Goal: Task Accomplishment & Management: Manage account settings

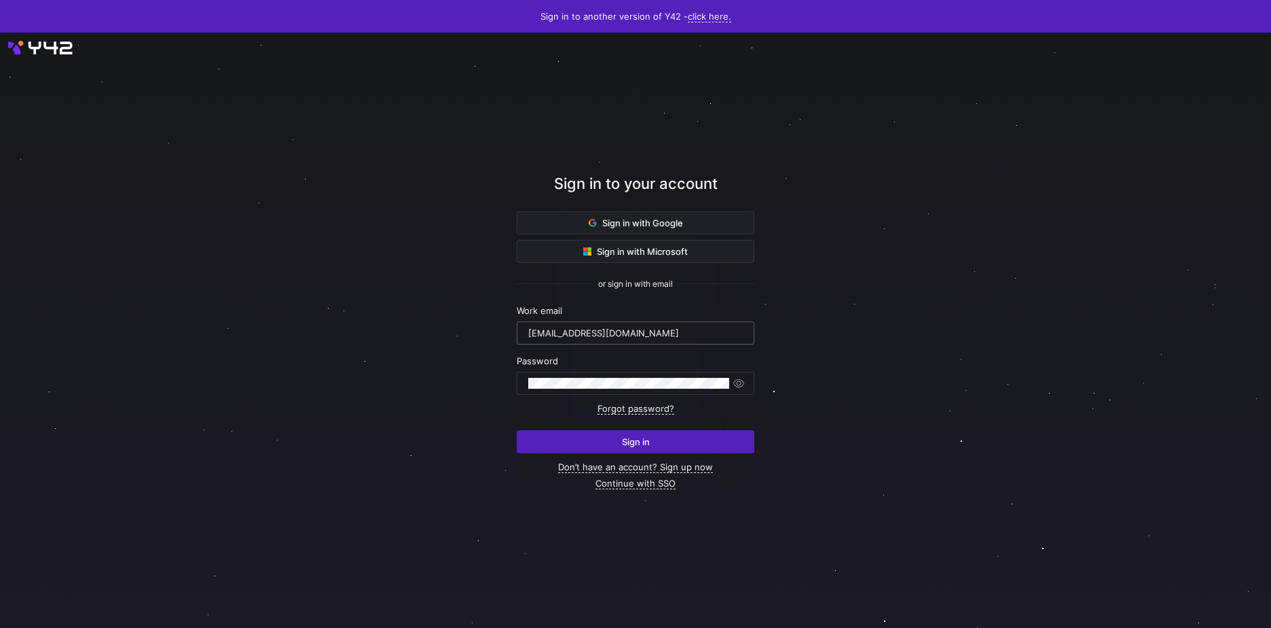
type input "mark.meriales@cambridge.org"
click at [517, 430] on button "Sign in" at bounding box center [636, 441] width 238 height 23
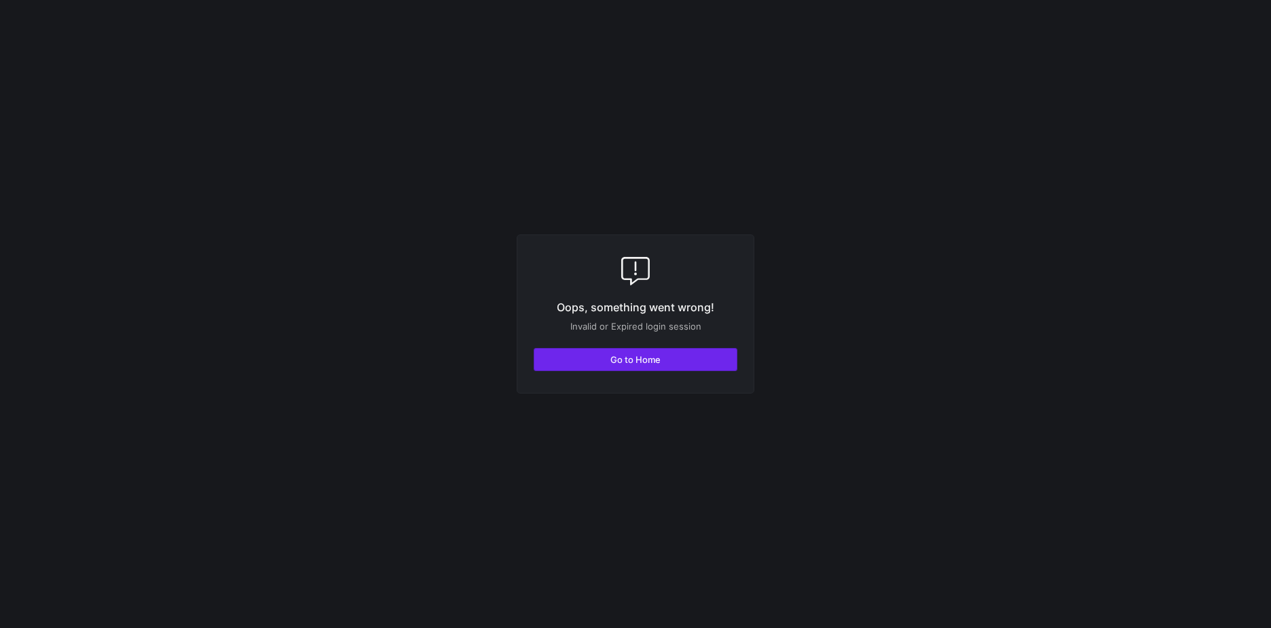
click at [653, 359] on span "Go to Home" at bounding box center [636, 359] width 50 height 11
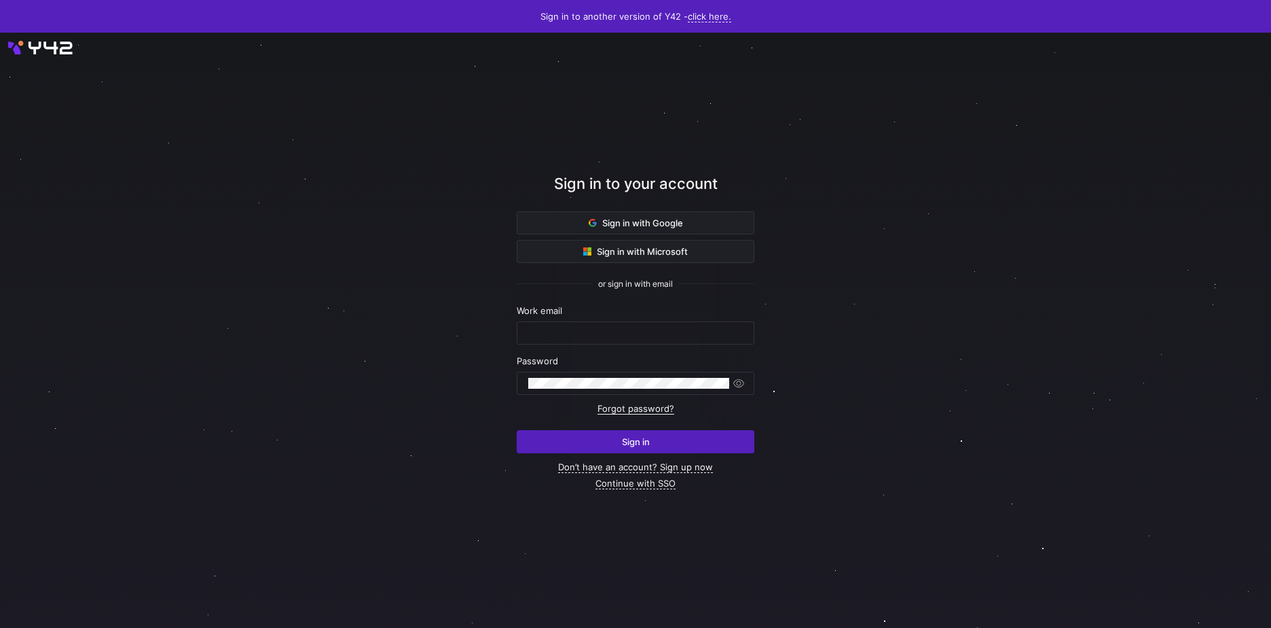
type input "mark.meriales@cambridge.org"
click at [599, 437] on span "submit" at bounding box center [636, 442] width 236 height 22
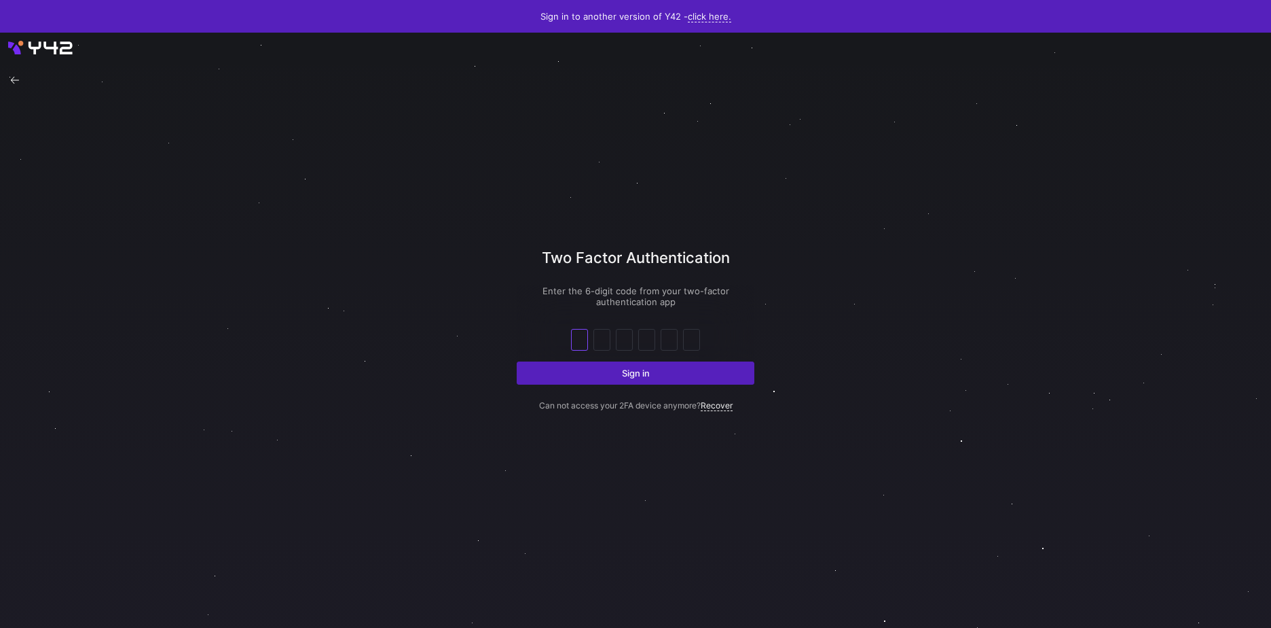
type input "6"
type input "7"
type input "1"
type input "0"
type input "3"
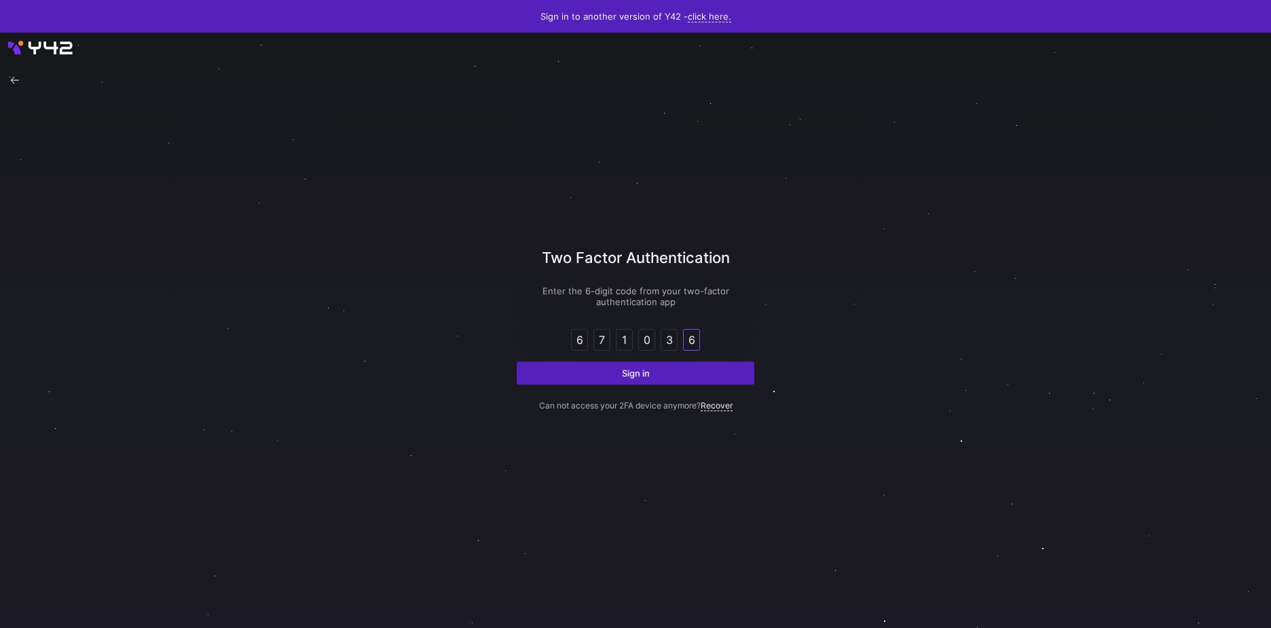
type input "6"
click at [517, 361] on button "Sign in" at bounding box center [636, 372] width 238 height 23
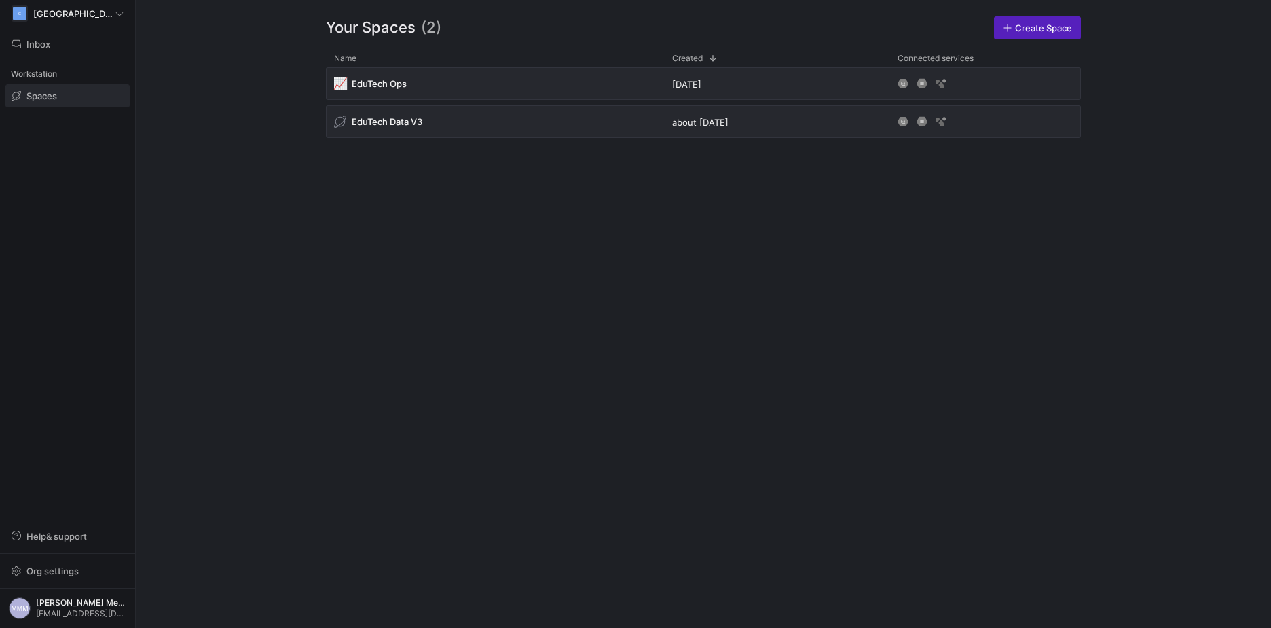
click at [65, 96] on span at bounding box center [67, 96] width 123 height 22
click at [53, 603] on span "[PERSON_NAME] Meriales" at bounding box center [81, 603] width 90 height 10
click at [53, 603] on div at bounding box center [635, 314] width 1271 height 628
click at [107, 10] on div "C Cambridge" at bounding box center [68, 13] width 112 height 16
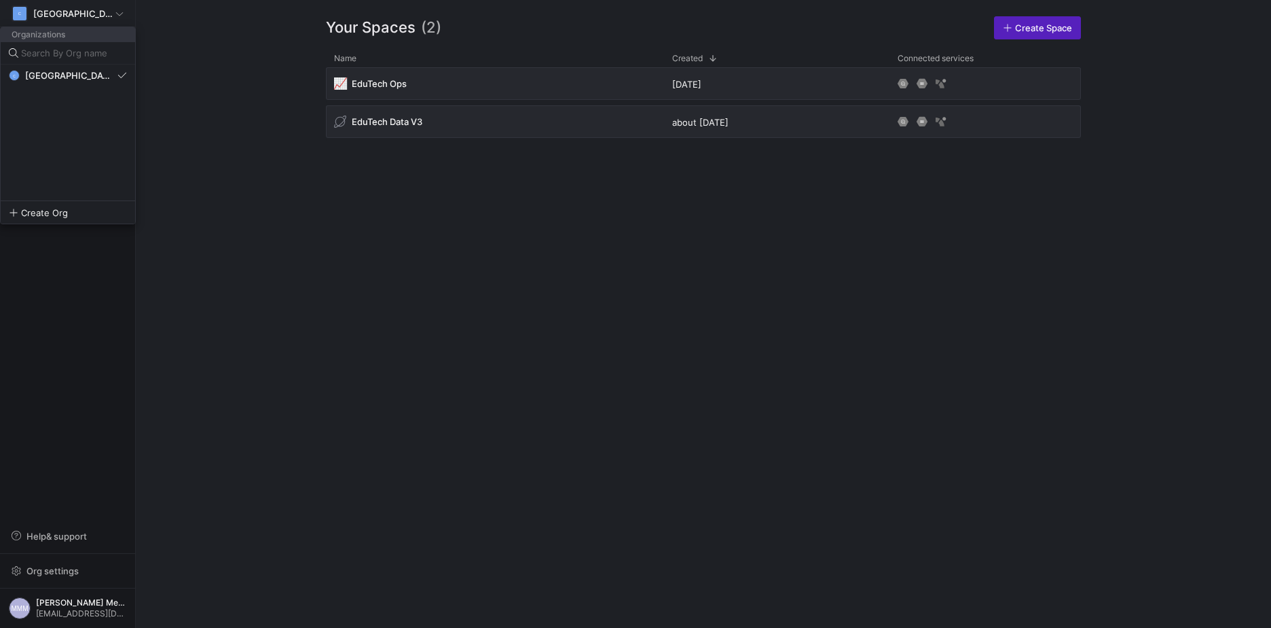
click at [107, 10] on div at bounding box center [635, 314] width 1271 height 628
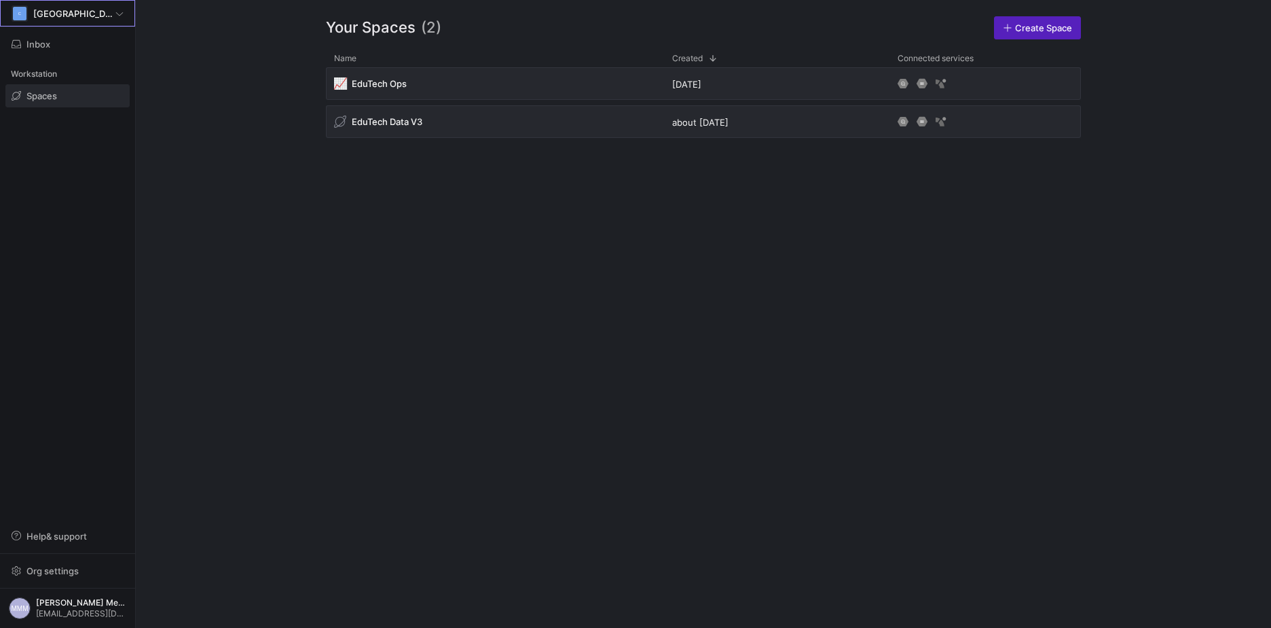
click at [286, 276] on div "Your Spaces (2) Create Space Drag here to set row groups Drag here to set colum…" at bounding box center [704, 314] width 842 height 628
click at [456, 312] on div "📈 EduTech Ops 6 months ago EduTech Data V3 about 2 years ago" at bounding box center [703, 336] width 755 height 539
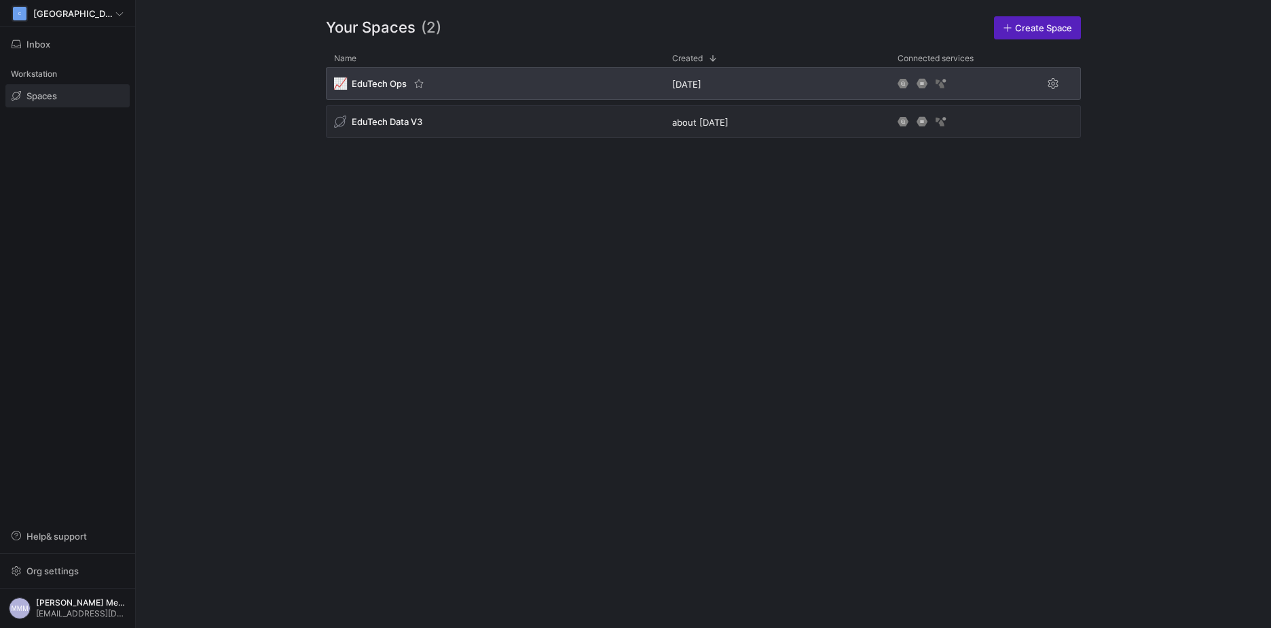
click at [380, 84] on span "EduTech Ops" at bounding box center [379, 83] width 55 height 11
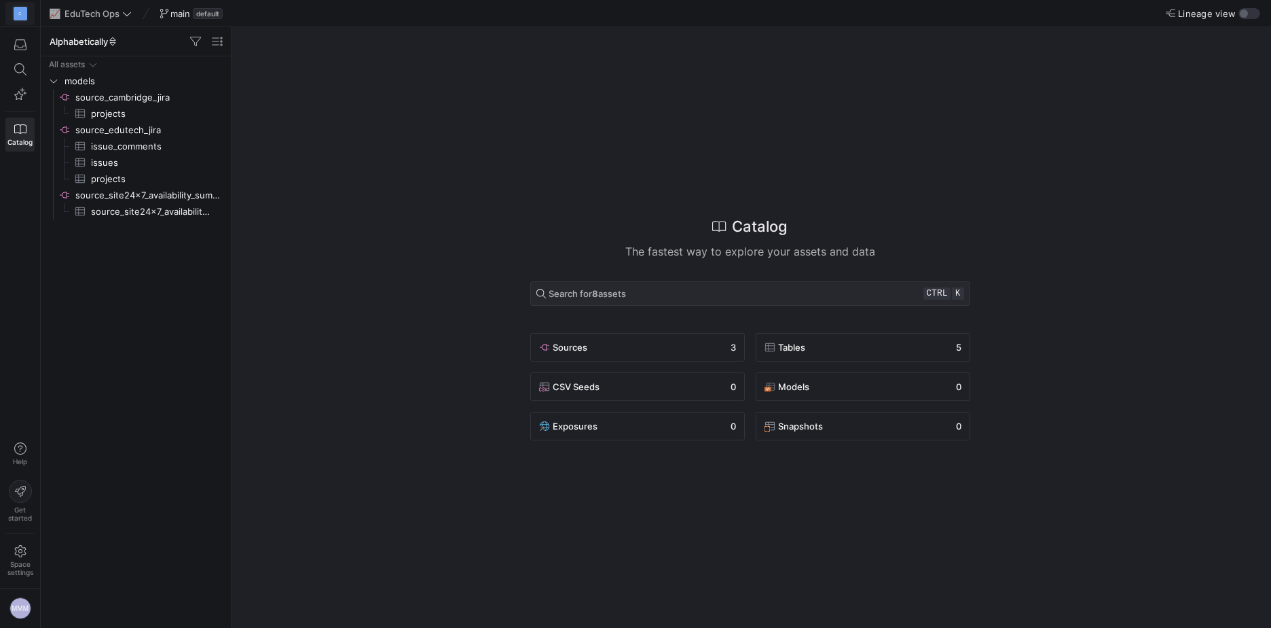
click at [24, 17] on div "C" at bounding box center [21, 14] width 14 height 14
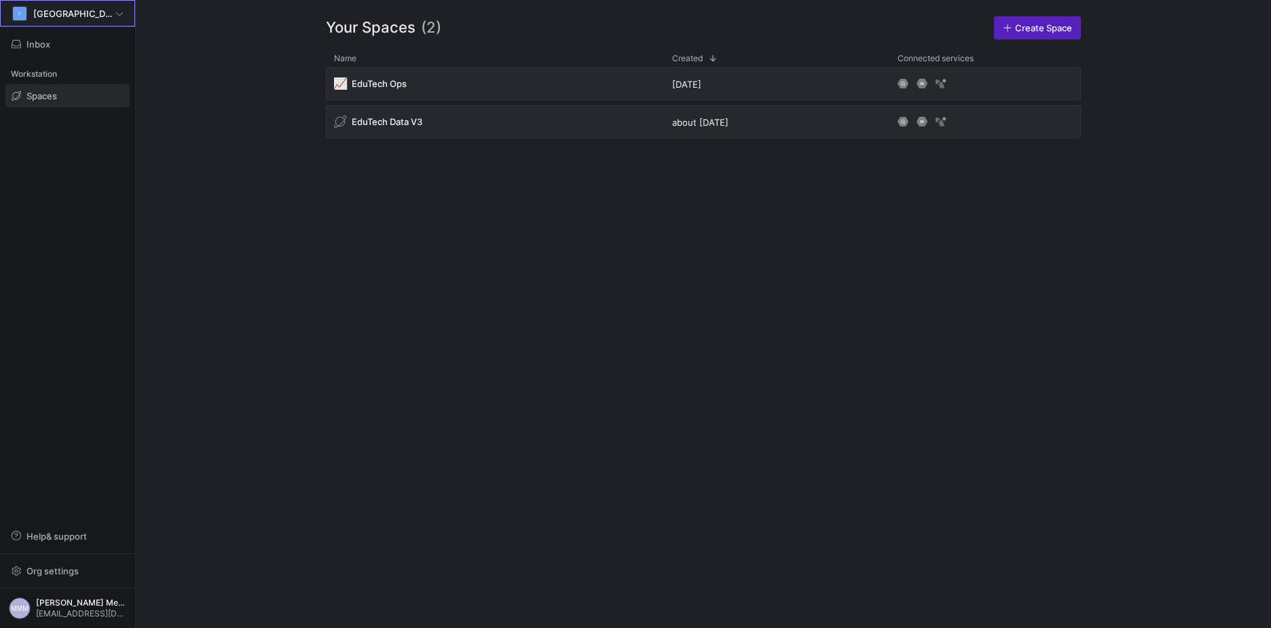
click at [120, 12] on icon at bounding box center [119, 14] width 8 height 8
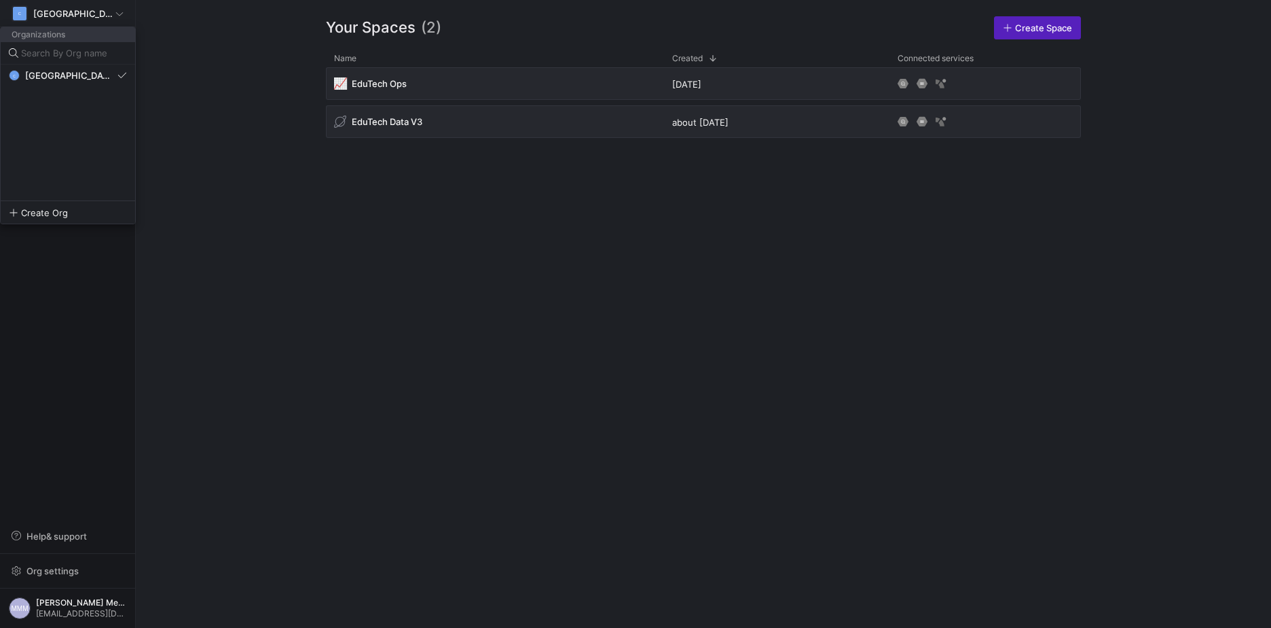
click at [120, 12] on div at bounding box center [635, 314] width 1271 height 628
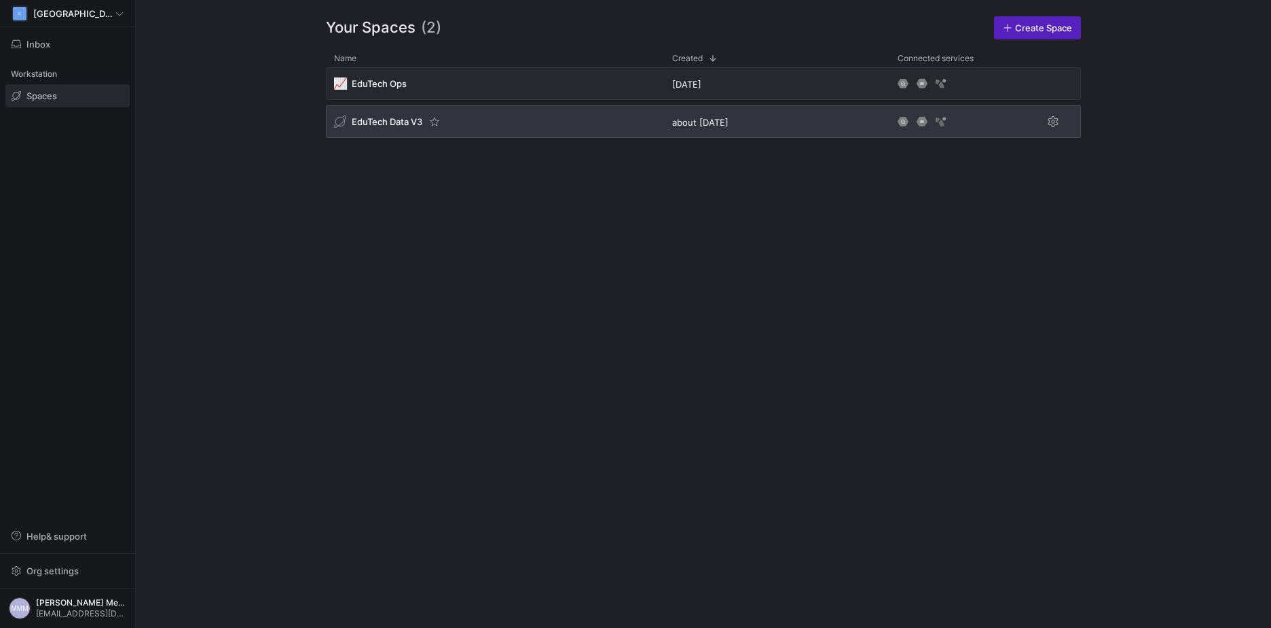
click at [390, 120] on span "EduTech Data V3" at bounding box center [387, 121] width 71 height 11
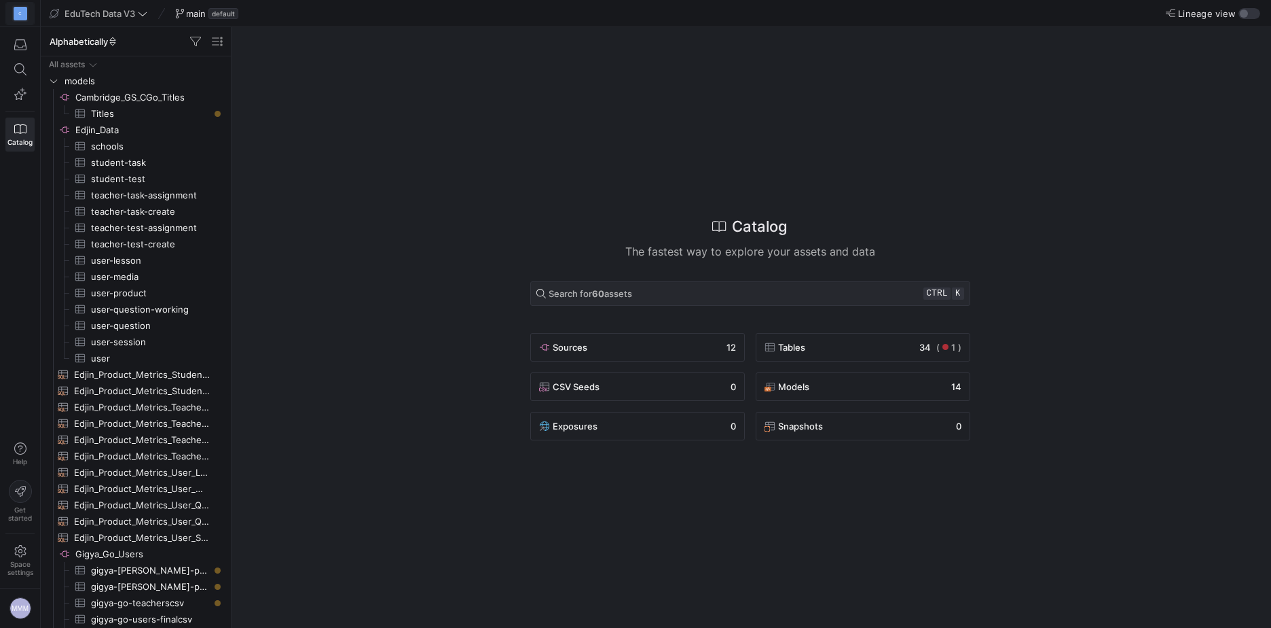
click at [18, 14] on div "C" at bounding box center [21, 14] width 14 height 14
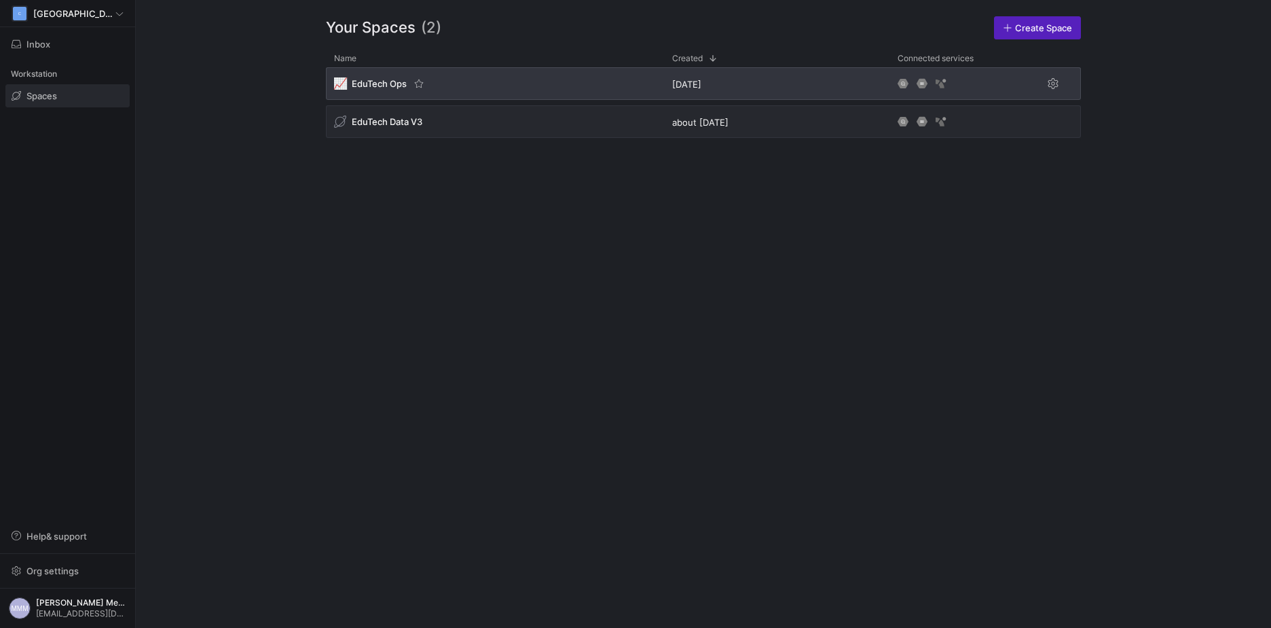
click at [503, 80] on div "📈 EduTech Ops" at bounding box center [495, 83] width 338 height 33
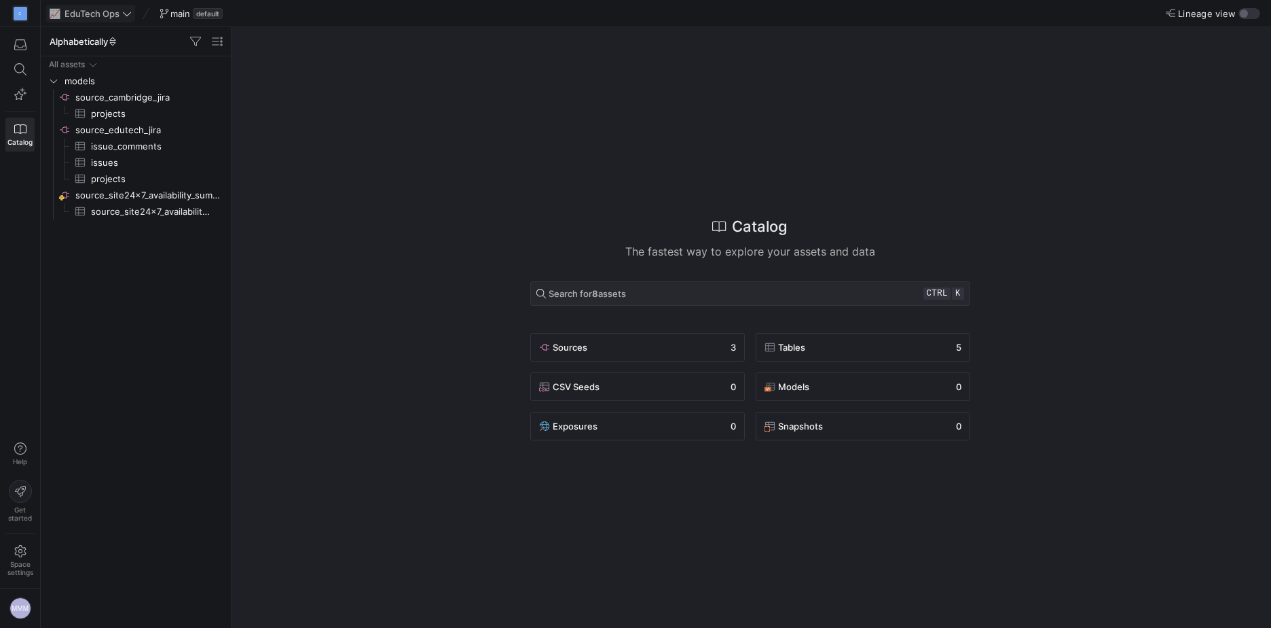
click at [124, 10] on icon at bounding box center [127, 14] width 10 height 10
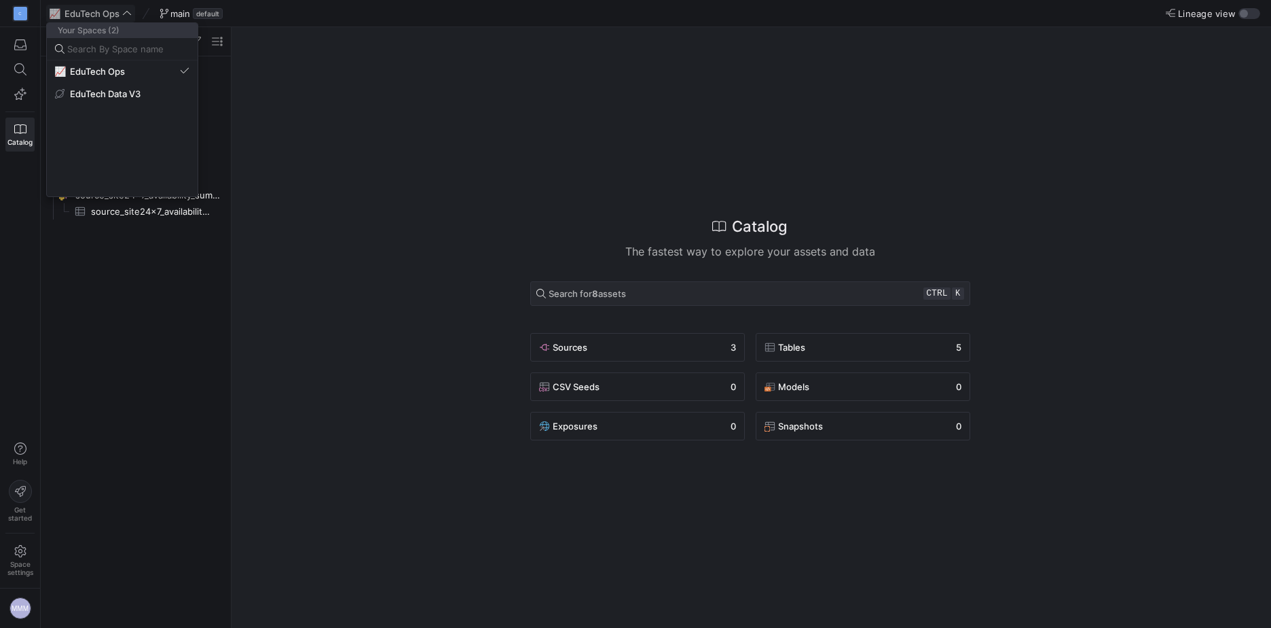
click at [124, 10] on div at bounding box center [635, 314] width 1271 height 628
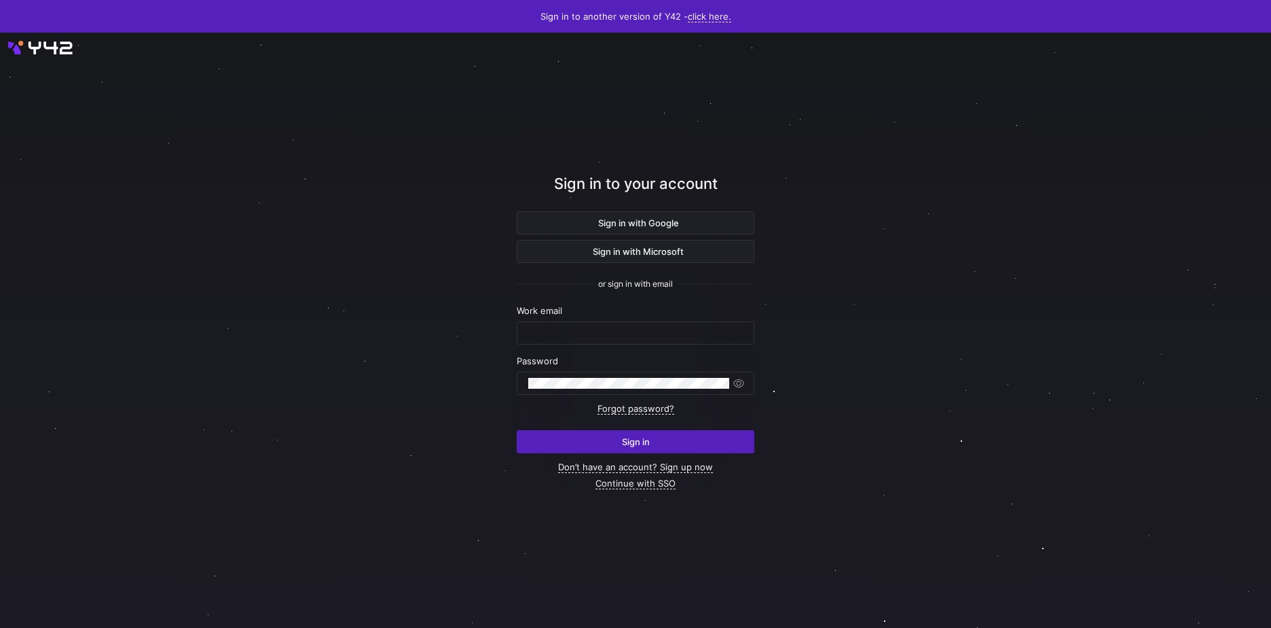
type input "[EMAIL_ADDRESS][DOMAIN_NAME]"
click at [607, 452] on button "Sign in" at bounding box center [636, 441] width 238 height 23
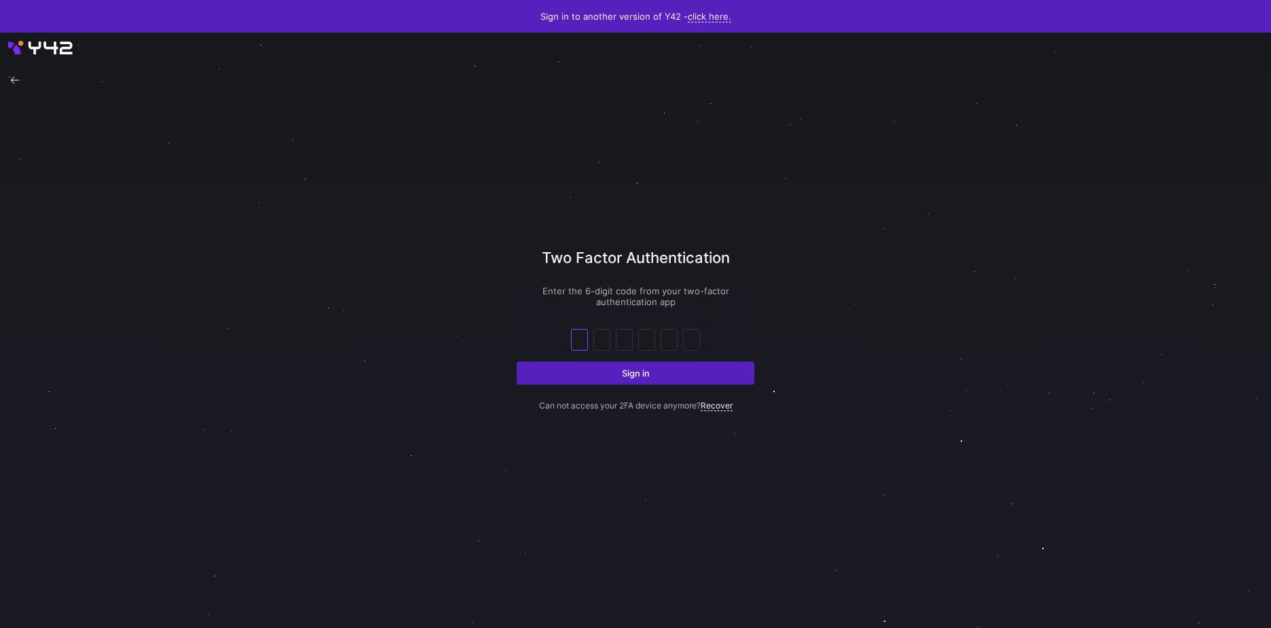
type input "6"
type input "4"
type input "1"
type input "7"
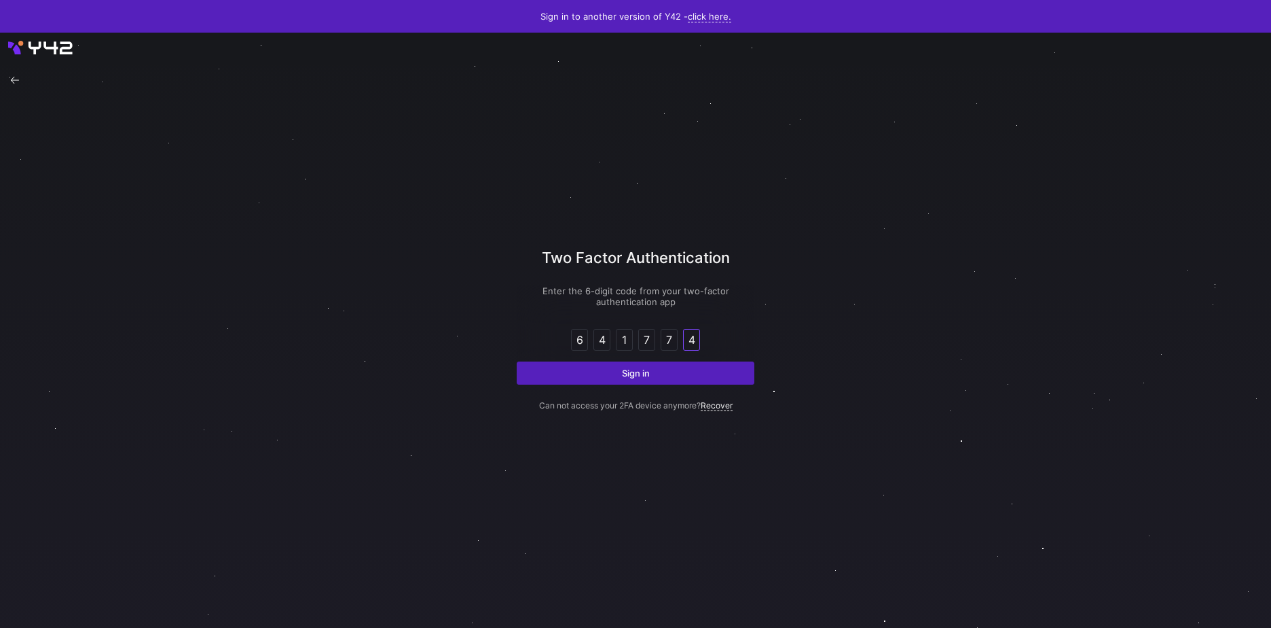
type input "4"
click at [517, 361] on button "Sign in" at bounding box center [636, 372] width 238 height 23
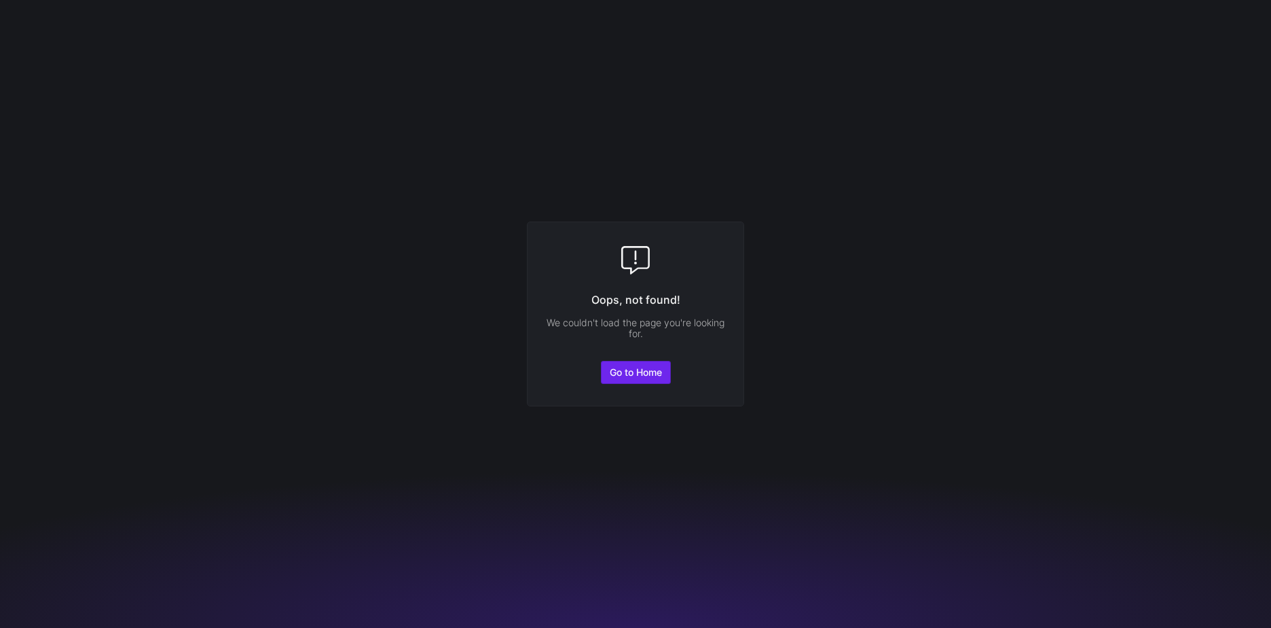
click at [626, 377] on span "Go to Home" at bounding box center [636, 372] width 52 height 11
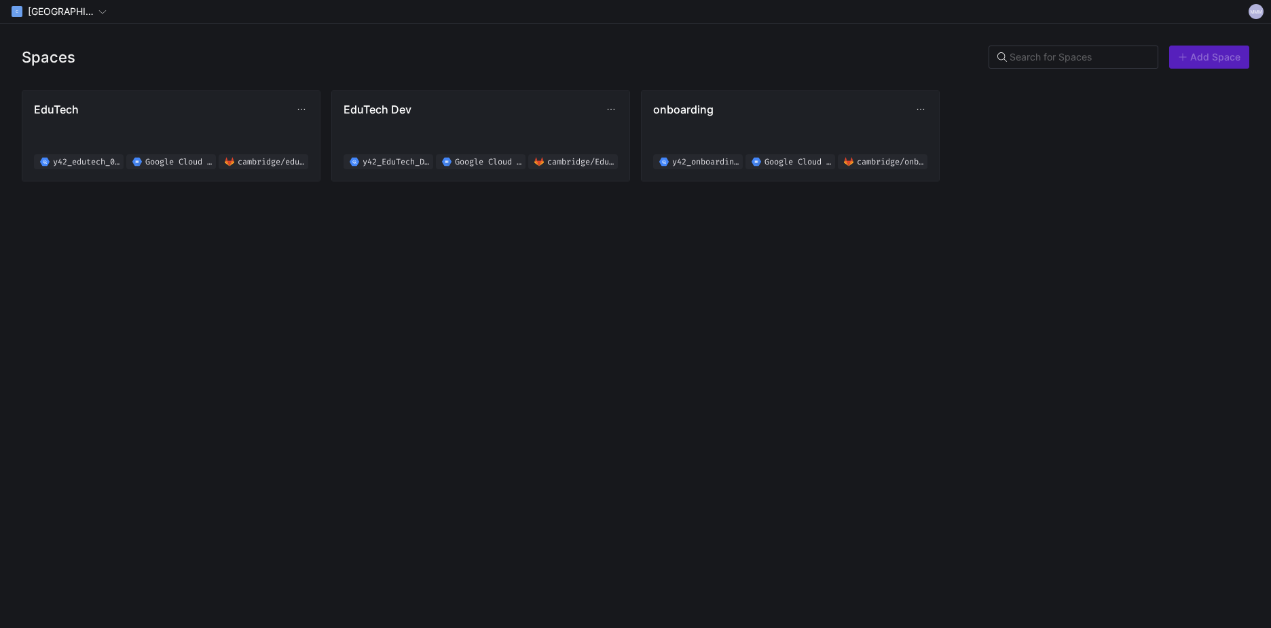
click at [325, 295] on div "Spaces Add Space EduTech y42_edutech_02f619b8d4e94d2ab8830fef0a38a076 Google Cl…" at bounding box center [635, 326] width 1271 height 604
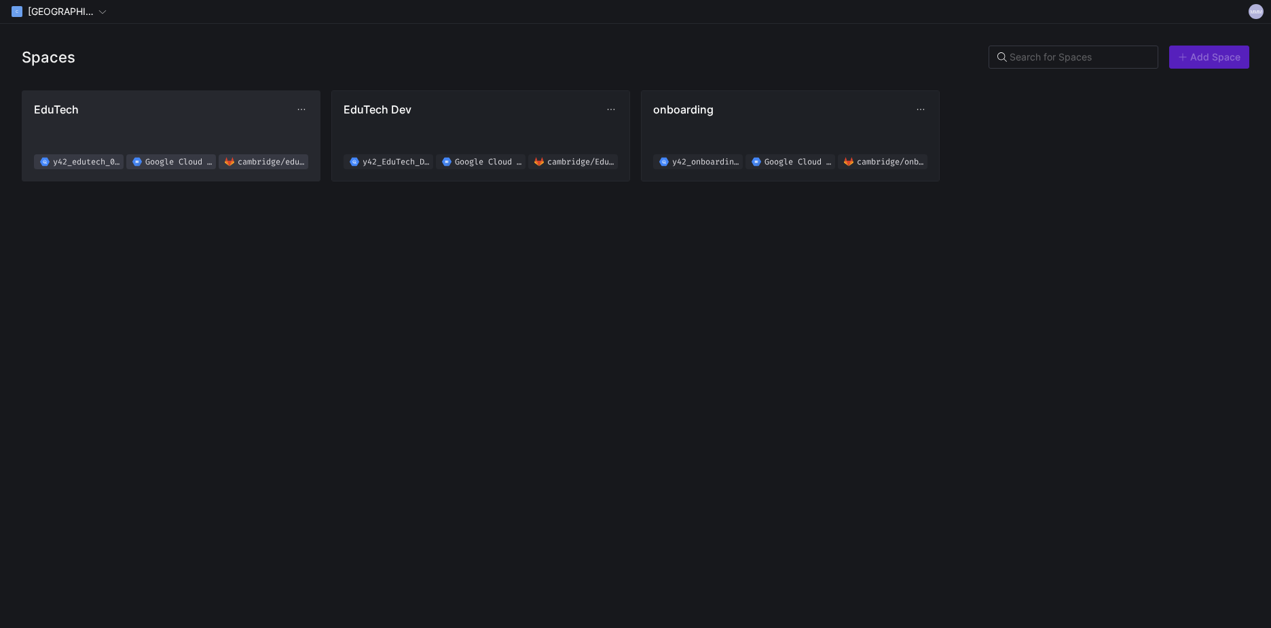
click at [228, 128] on span "EduTech y42_edutech_02f619b8d4e94d2ab8830fef0a38a076 Google Cloud Storage [GEOG…" at bounding box center [171, 136] width 274 height 67
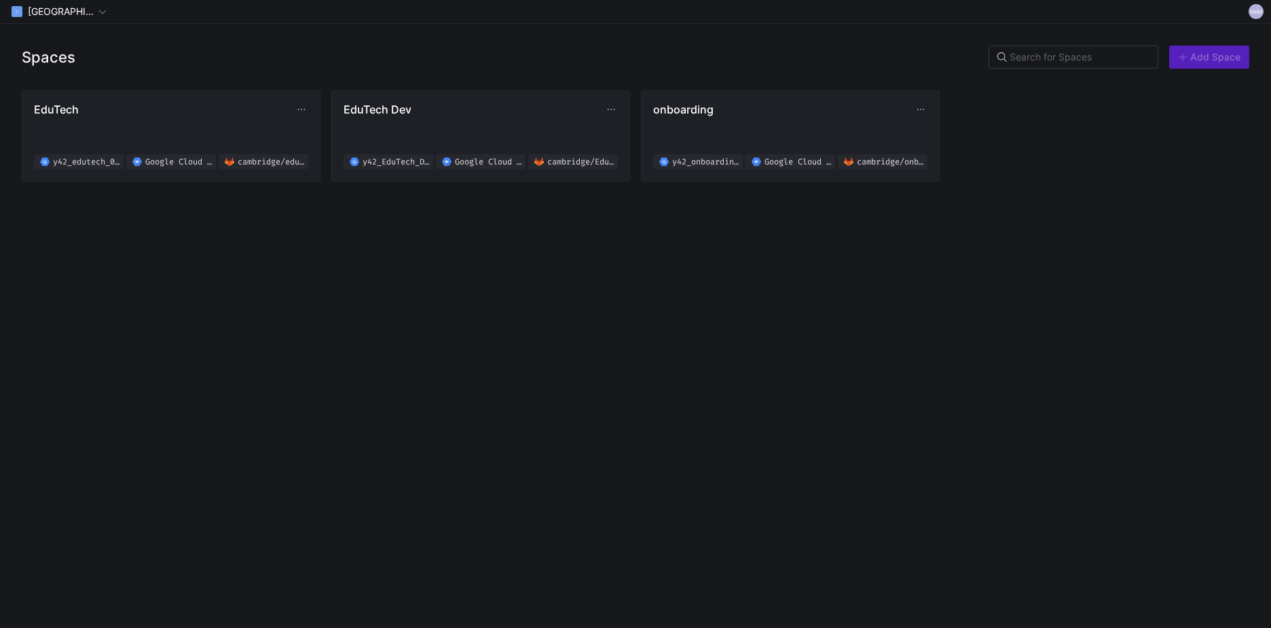
click at [391, 326] on div "Spaces Add Space EduTech y42_edutech_02f619b8d4e94d2ab8830fef0a38a076 Google Cl…" at bounding box center [635, 326] width 1271 height 604
click at [43, 9] on span "[GEOGRAPHIC_DATA]" at bounding box center [62, 11] width 68 height 11
click at [65, 43] on span "[GEOGRAPHIC_DATA]" at bounding box center [75, 46] width 92 height 11
drag, startPoint x: 640, startPoint y: 1, endPoint x: 589, endPoint y: 368, distance: 371.0
click at [589, 368] on div "Spaces Add Space EduTech y42_edutech_02f619b8d4e94d2ab8830fef0a38a076 Google Cl…" at bounding box center [635, 326] width 1271 height 604
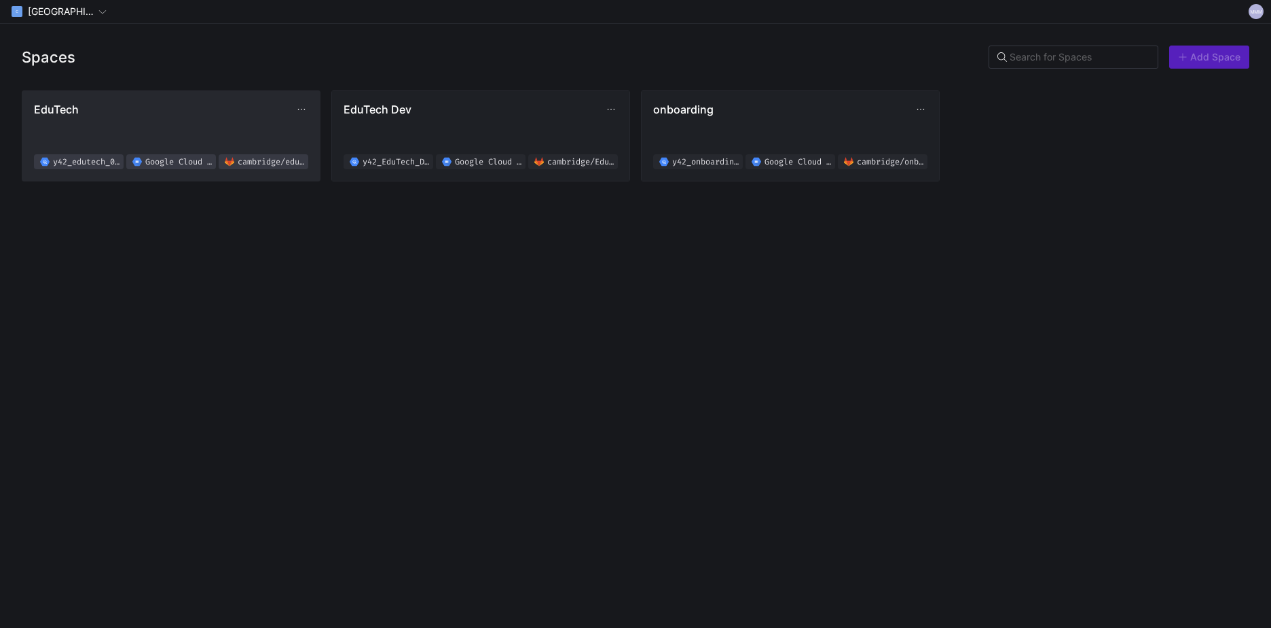
click at [120, 132] on span "EduTech y42_edutech_02f619b8d4e94d2ab8830fef0a38a076 Google Cloud Storage [GEOG…" at bounding box center [171, 136] width 274 height 67
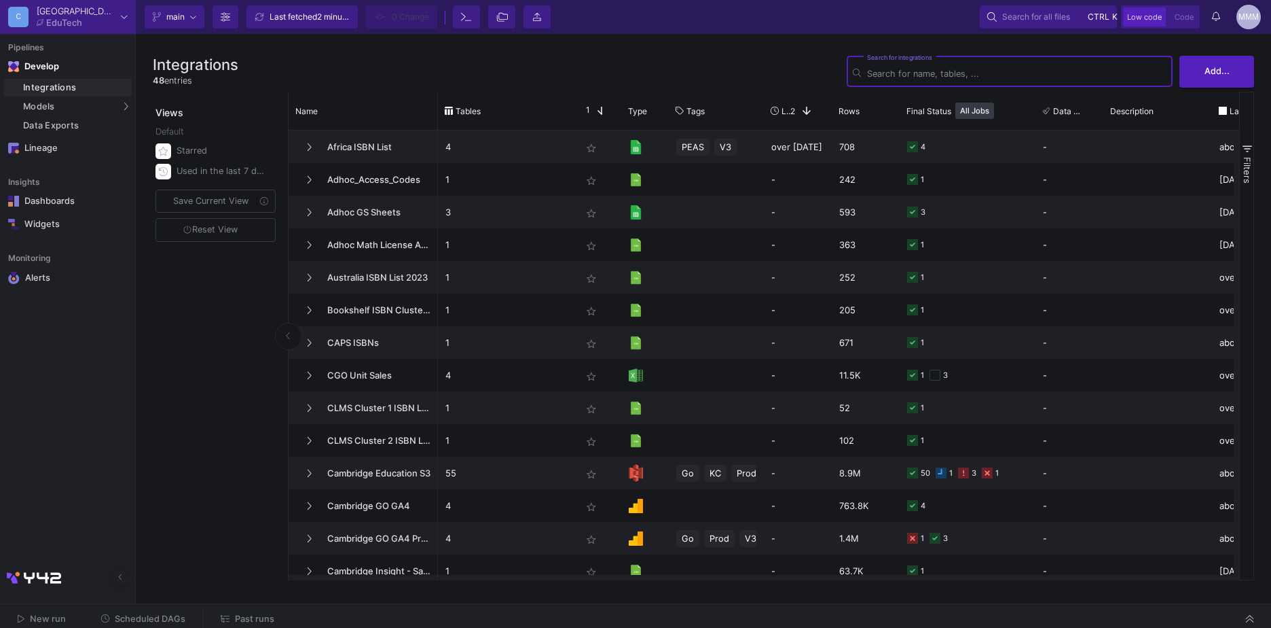
click at [1254, 23] on div "MMM" at bounding box center [1249, 17] width 24 height 24
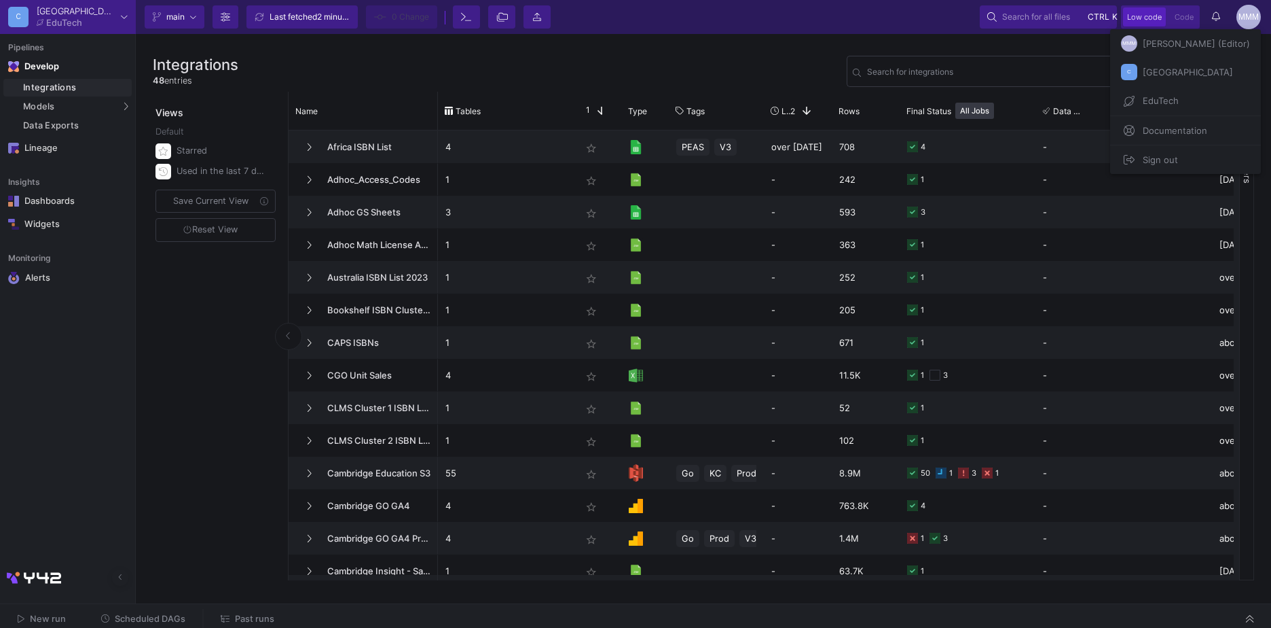
click at [1252, 21] on div at bounding box center [635, 314] width 1271 height 628
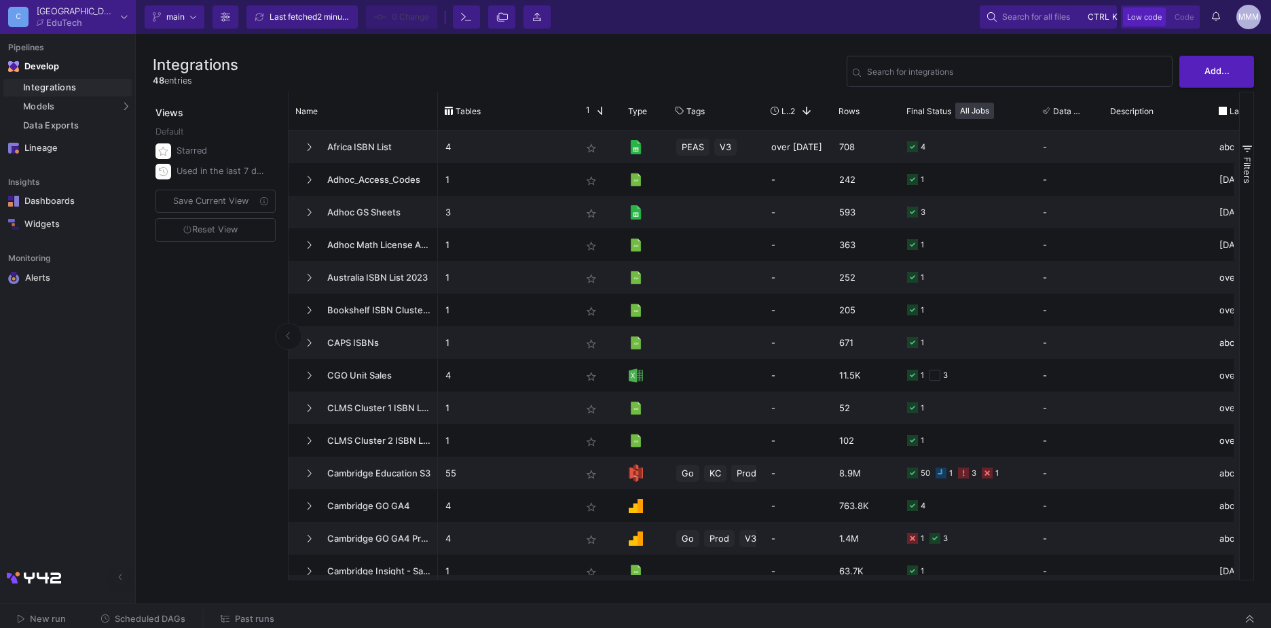
click at [1254, 18] on div "MMM" at bounding box center [1249, 17] width 24 height 24
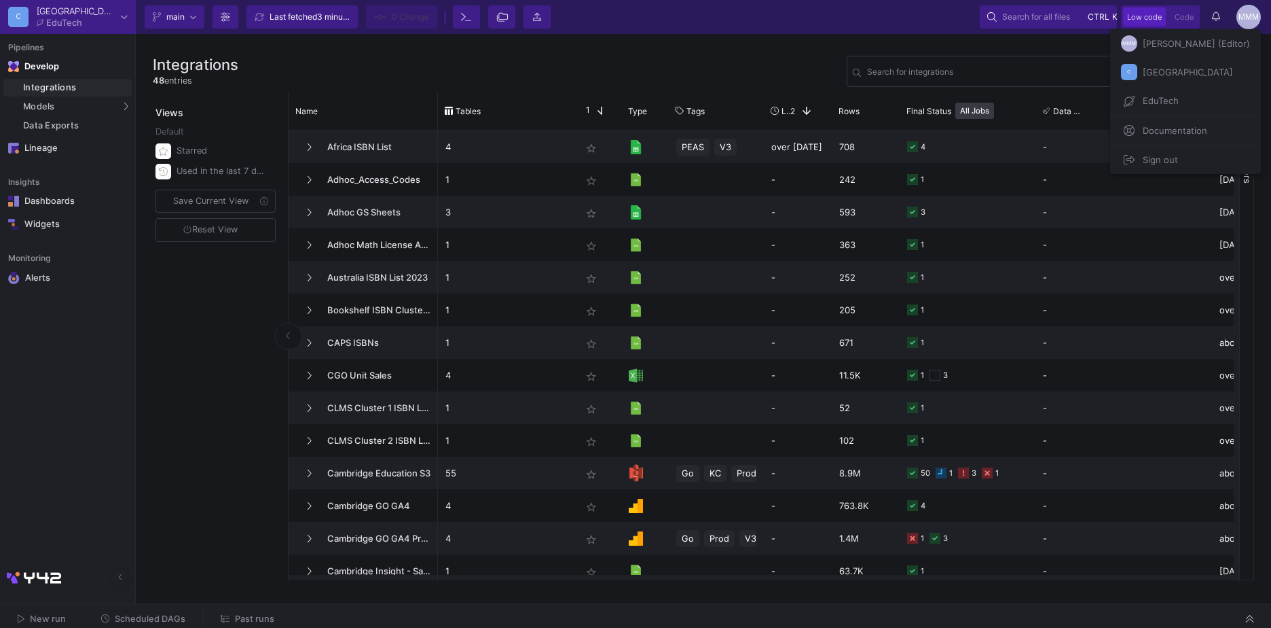
click at [122, 104] on div at bounding box center [635, 314] width 1271 height 628
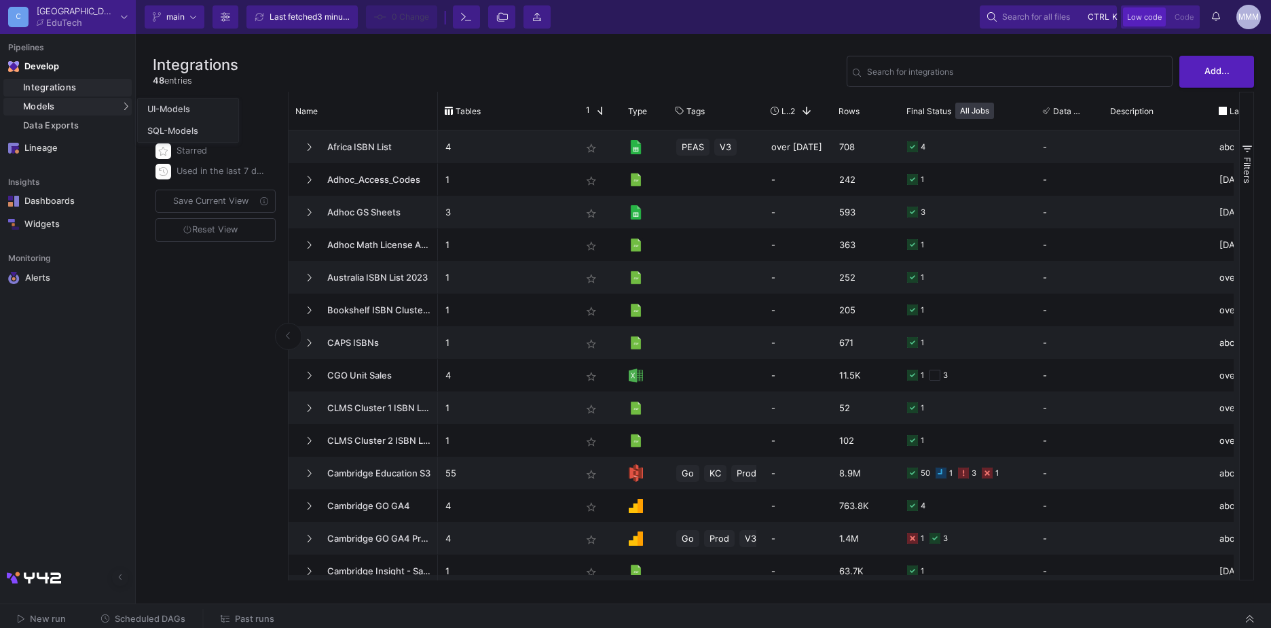
click at [91, 107] on div "Models" at bounding box center [67, 107] width 128 height 18
click at [45, 65] on div "Develop" at bounding box center [34, 66] width 20 height 11
click at [123, 20] on icon at bounding box center [124, 16] width 7 height 7
click at [123, 20] on div at bounding box center [635, 314] width 1271 height 628
click at [1244, 21] on div "MMM" at bounding box center [1249, 17] width 24 height 24
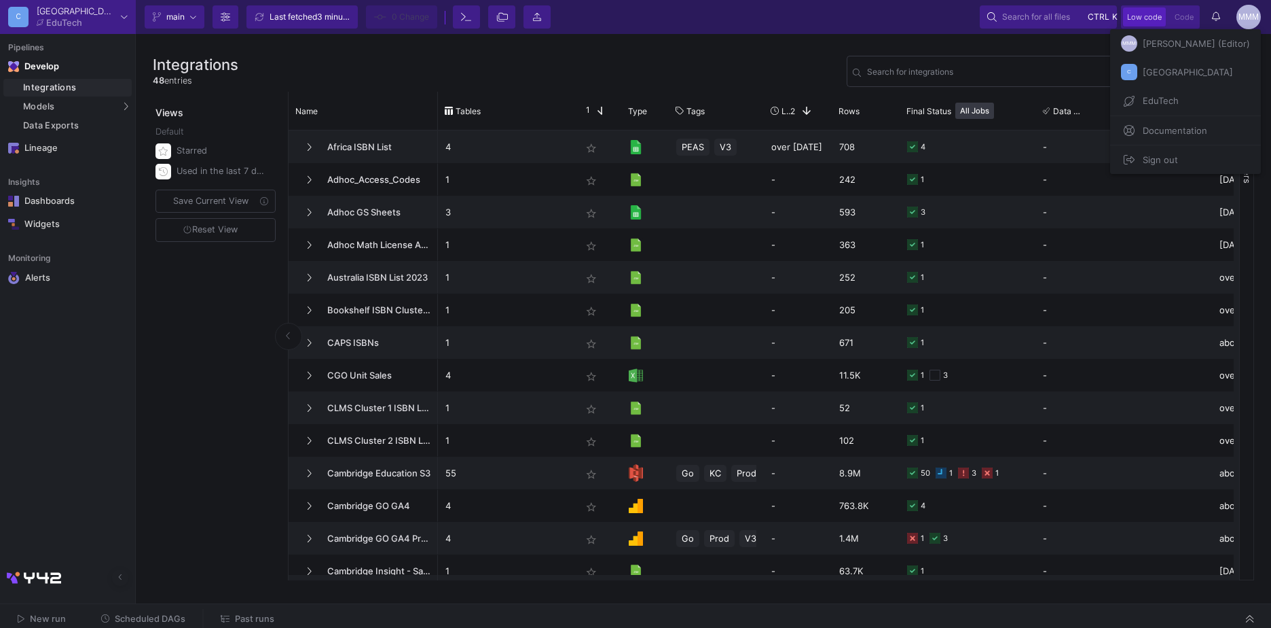
click at [1168, 43] on span "Mark Margelo Meriales (Editor)" at bounding box center [1194, 43] width 113 height 20
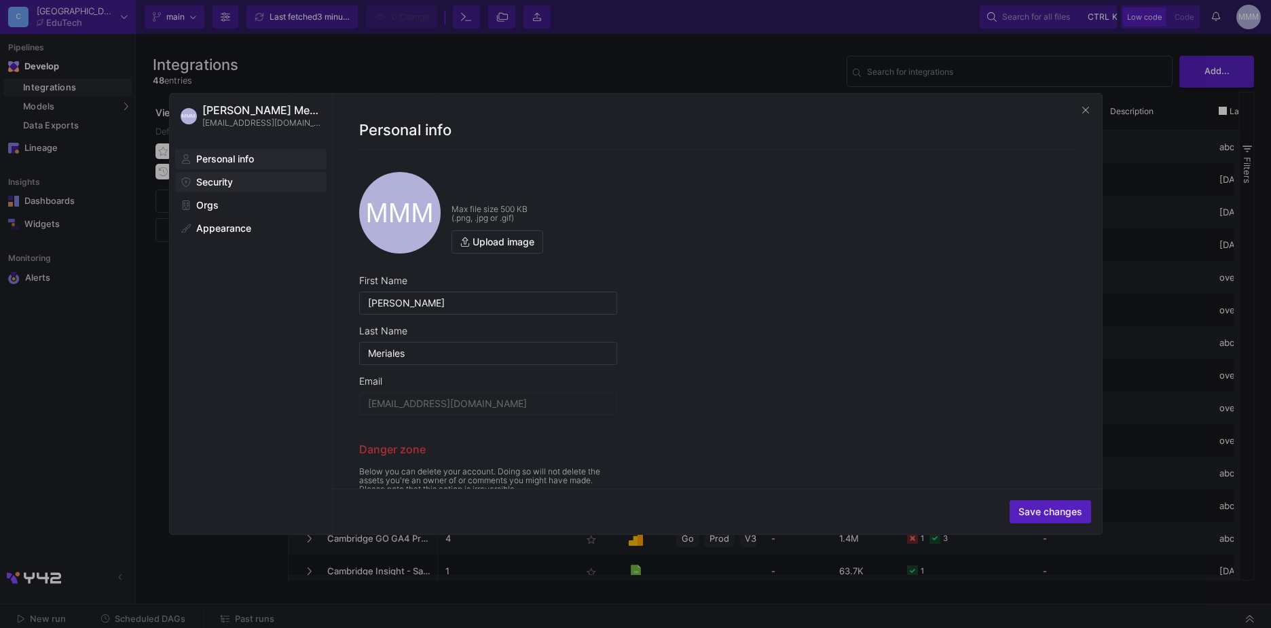
click at [238, 184] on span at bounding box center [251, 182] width 150 height 19
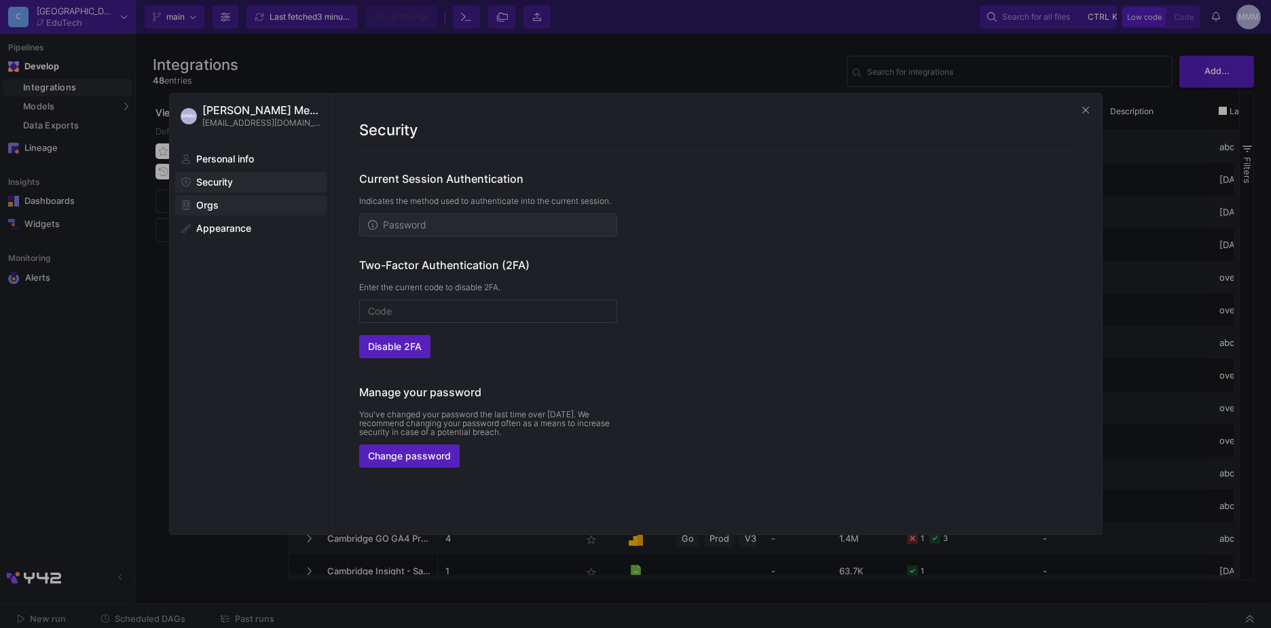
click at [221, 202] on span at bounding box center [251, 205] width 150 height 19
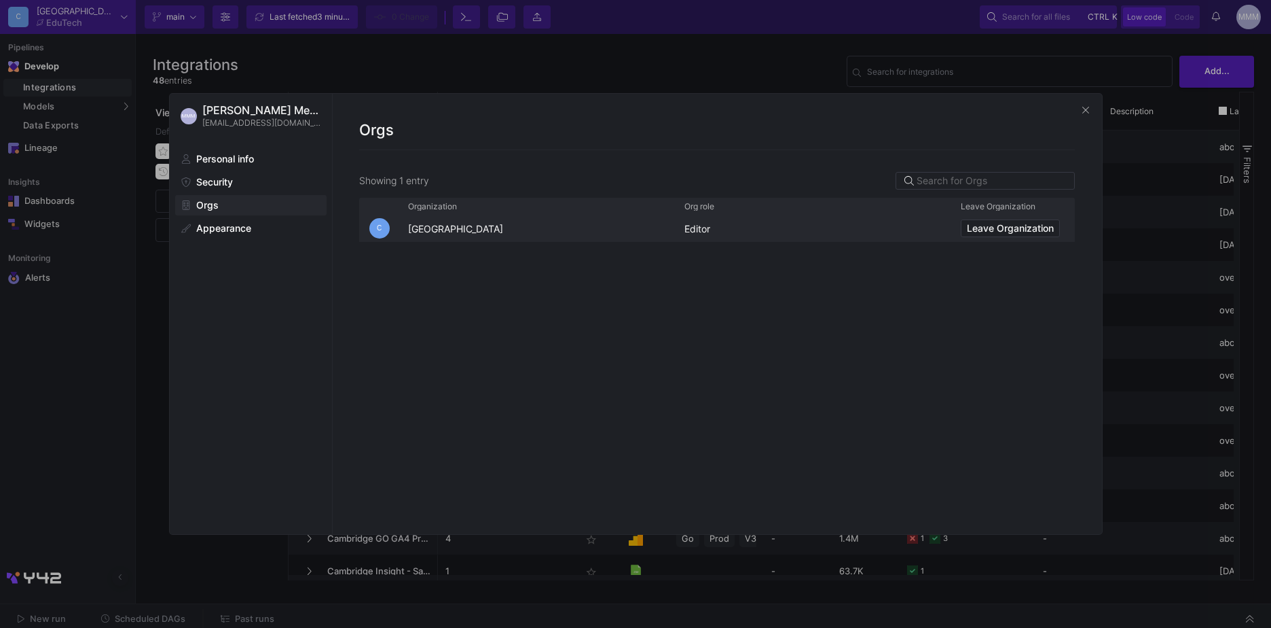
click at [708, 230] on div "Editor" at bounding box center [814, 228] width 276 height 26
click at [242, 181] on span at bounding box center [251, 182] width 150 height 19
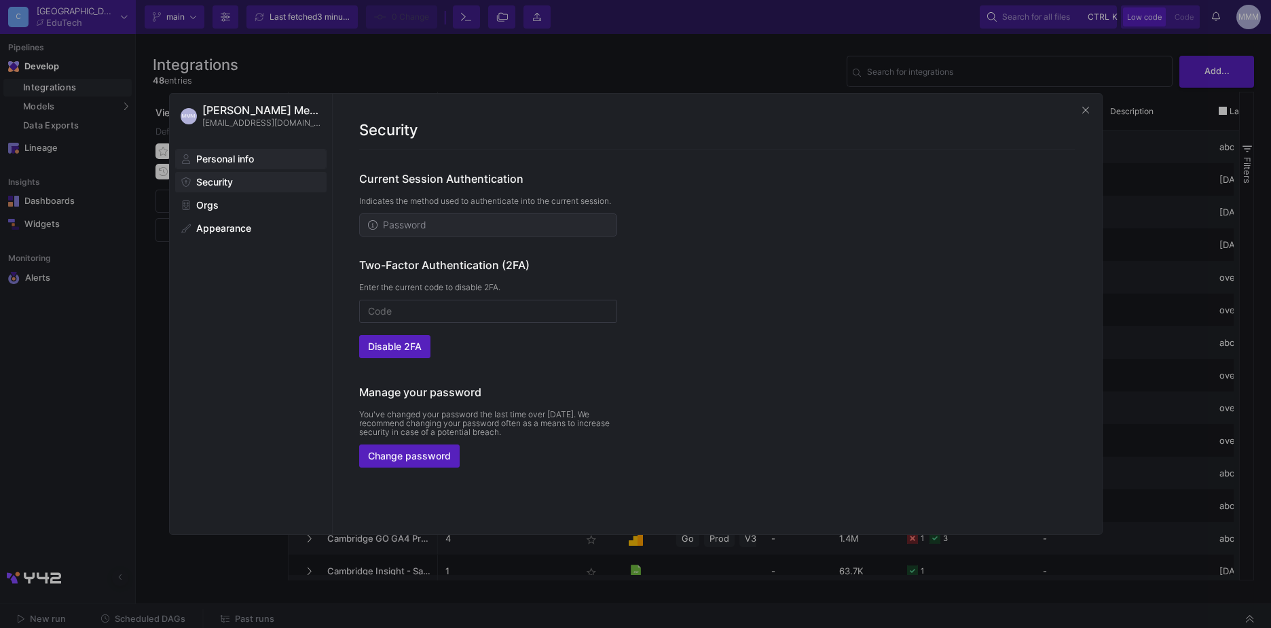
click at [236, 163] on span "Personal info" at bounding box center [225, 158] width 58 height 11
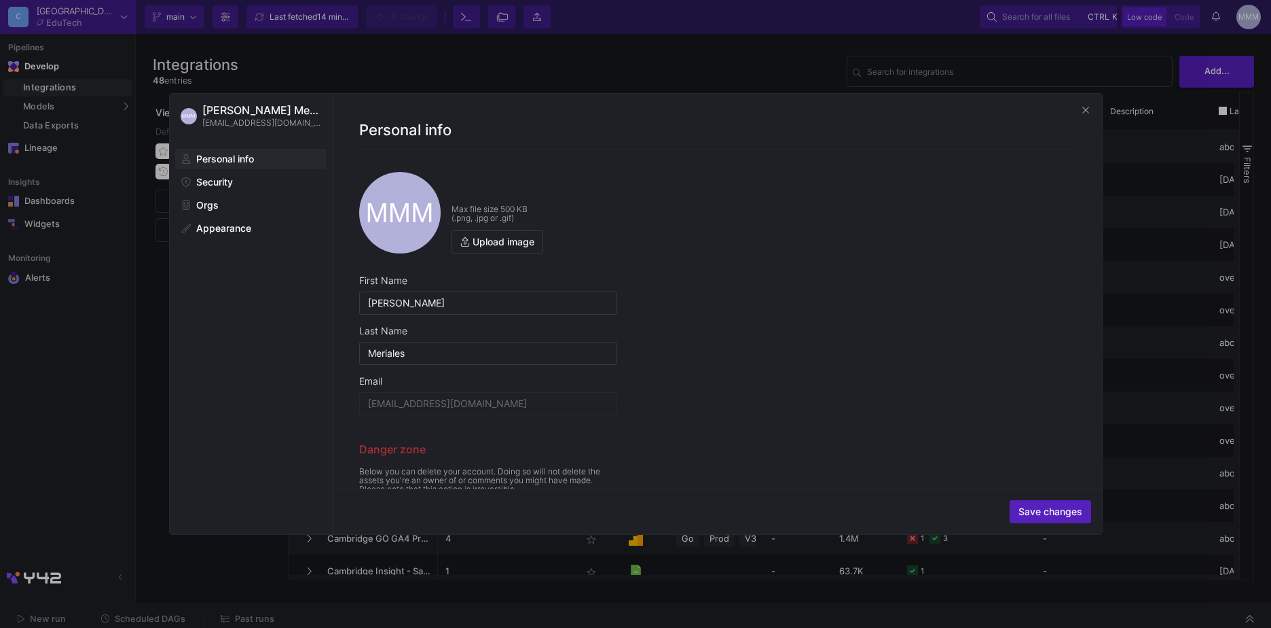
click at [279, 313] on div "MMM Mark Margelo Meriales mark.meriales@cambridge.org Personal info Security Or…" at bounding box center [251, 314] width 162 height 440
click at [1081, 109] on span at bounding box center [1086, 110] width 11 height 11
